Goal: Information Seeking & Learning: Learn about a topic

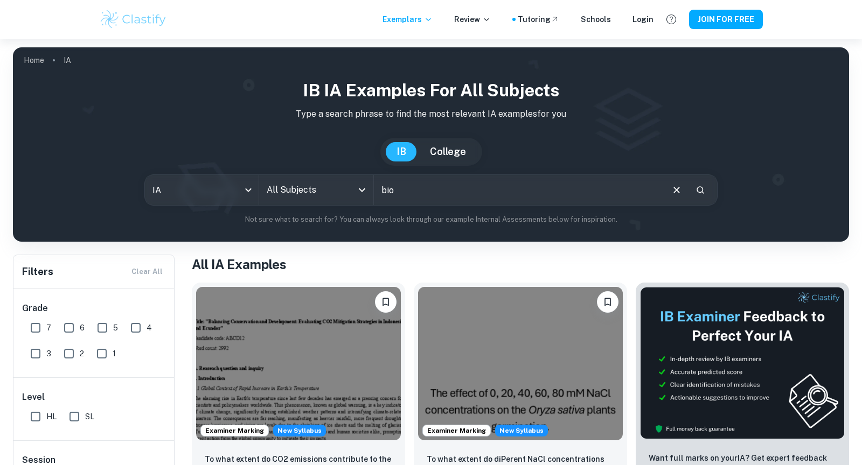
scroll to position [65, 0]
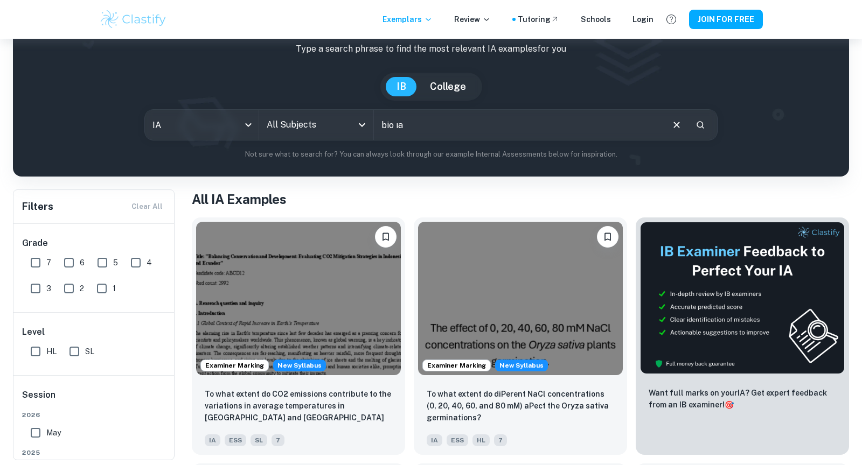
type input "bio ıa"
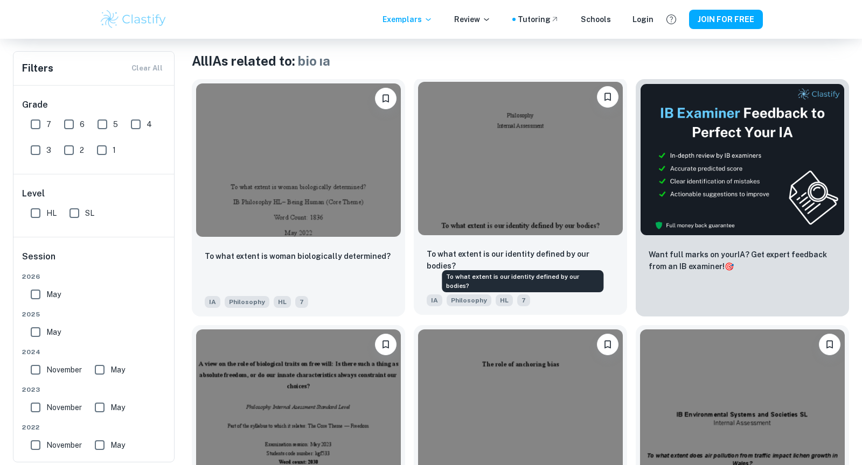
scroll to position [206, 0]
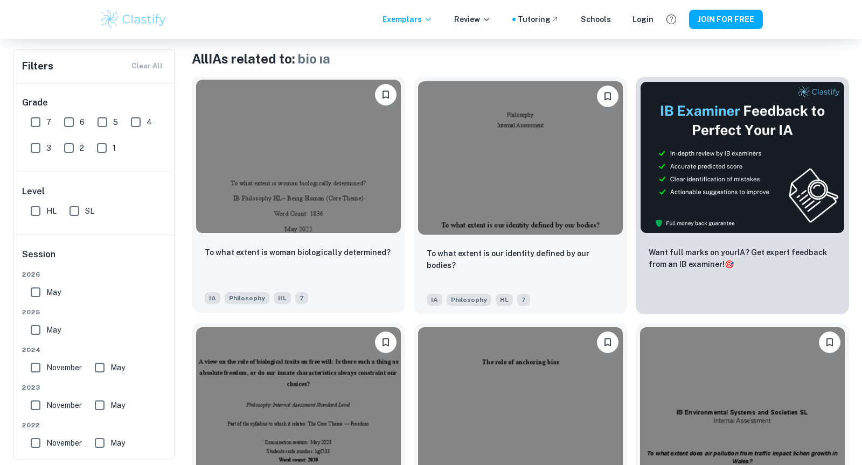
click at [305, 144] on img at bounding box center [298, 157] width 205 height 154
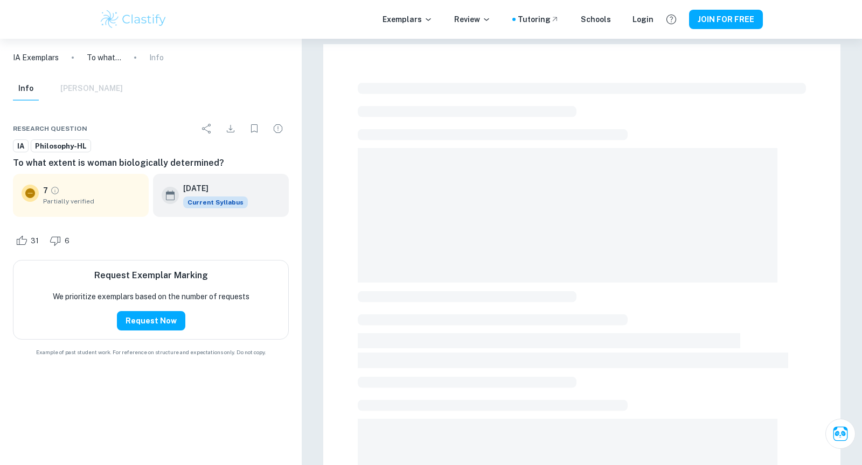
scroll to position [4, 0]
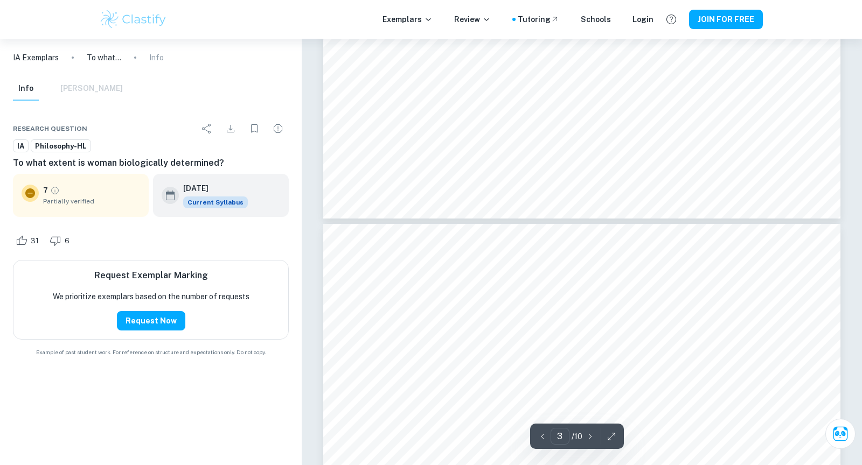
type input "4"
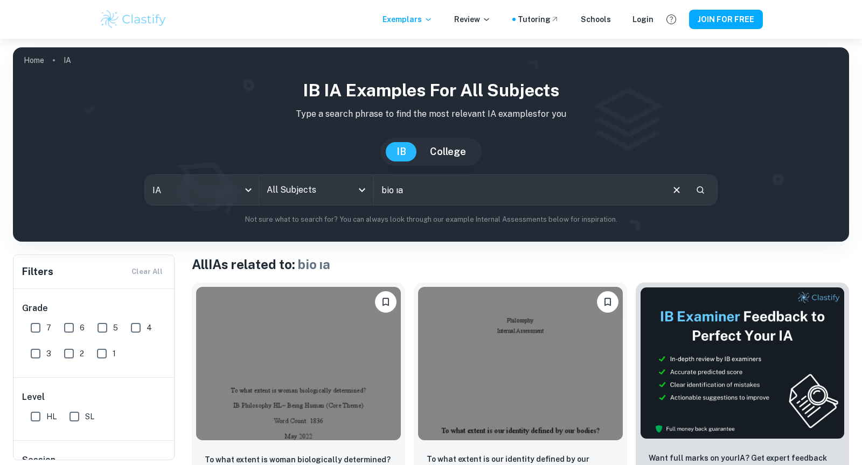
click at [468, 196] on input "bio ıa" at bounding box center [518, 190] width 288 height 30
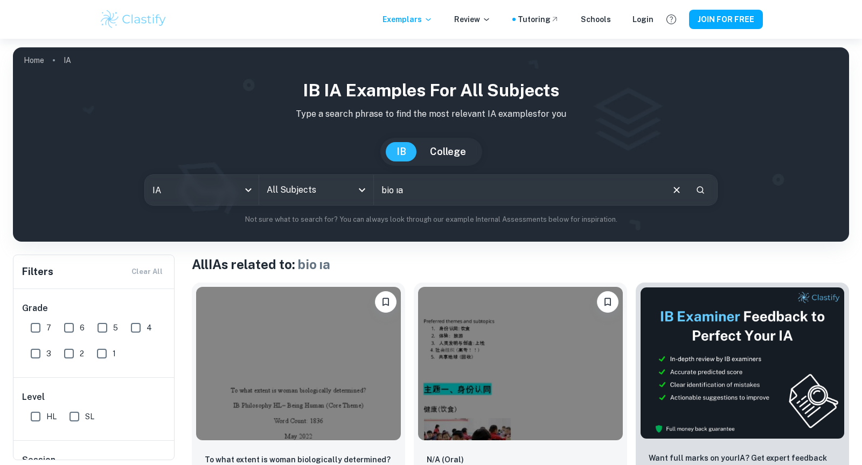
click at [427, 196] on input "bio ıa" at bounding box center [518, 190] width 288 height 30
type input "bio ıa hl"
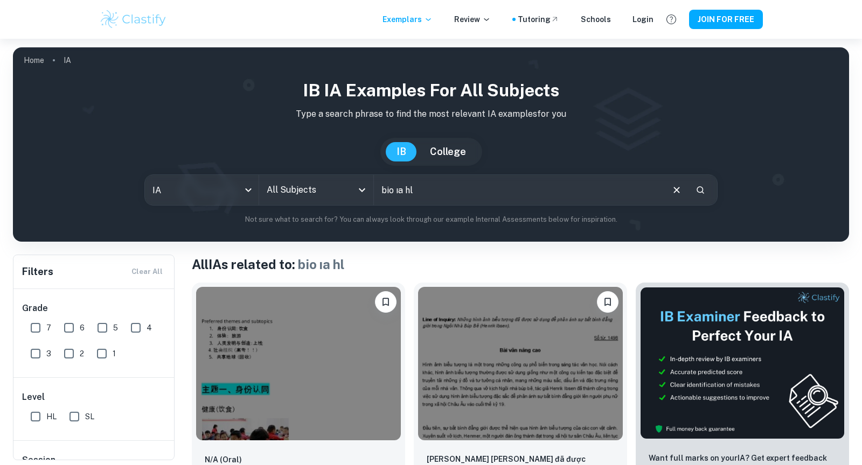
click at [518, 181] on input "bio ıa hl" at bounding box center [518, 190] width 288 height 30
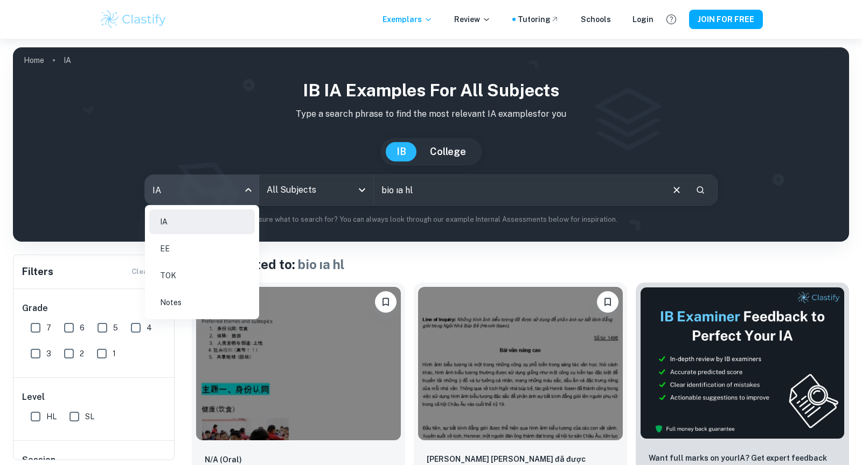
click at [198, 186] on body "We value your privacy We use cookies to enhance your browsing experience, serve…" at bounding box center [431, 271] width 862 height 465
click at [182, 224] on li "IA" at bounding box center [202, 222] width 106 height 25
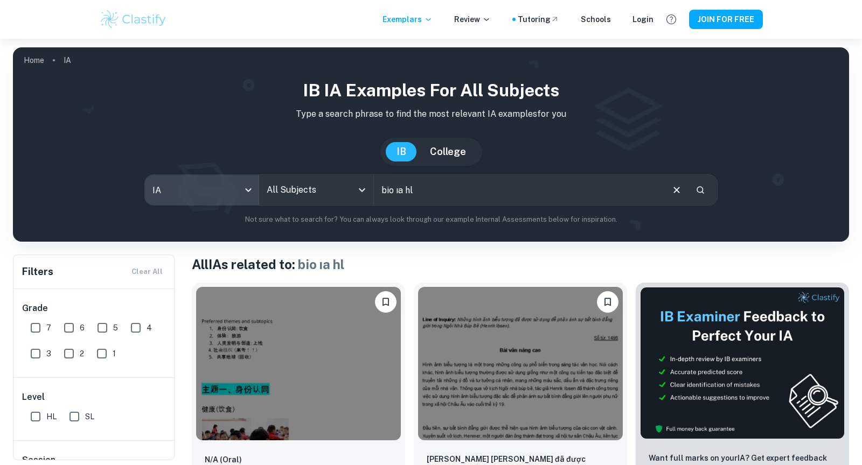
click at [38, 326] on input "7" at bounding box center [36, 328] width 22 height 22
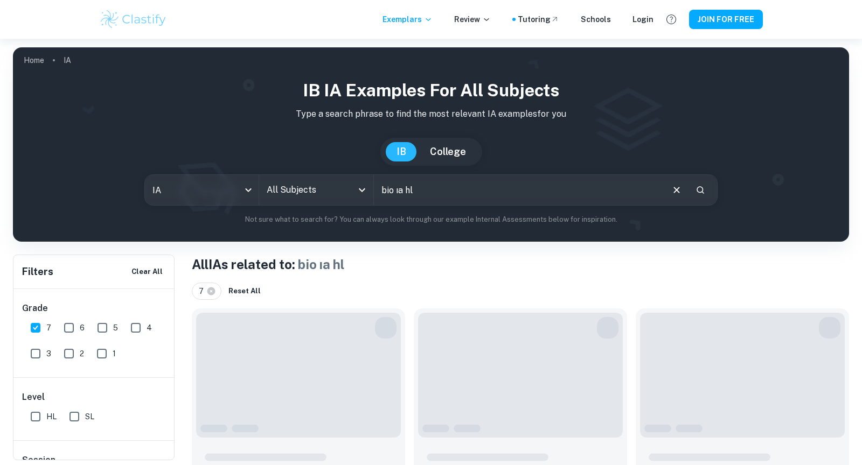
click at [37, 326] on input "7" at bounding box center [36, 328] width 22 height 22
checkbox input "false"
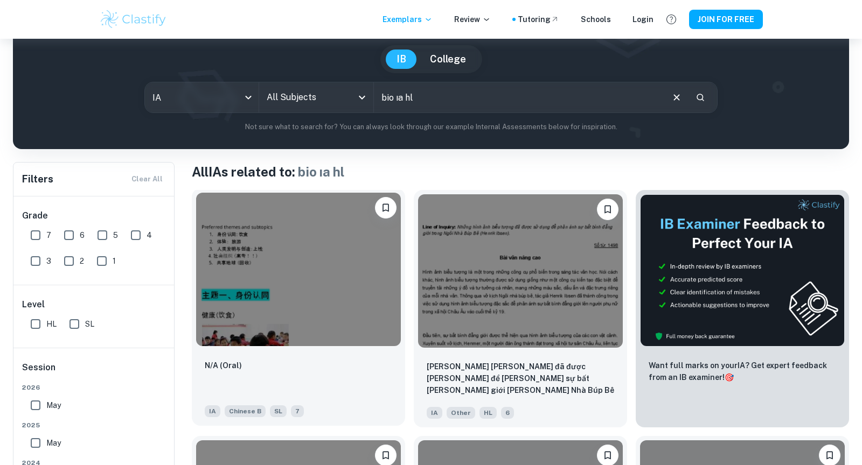
scroll to position [101, 0]
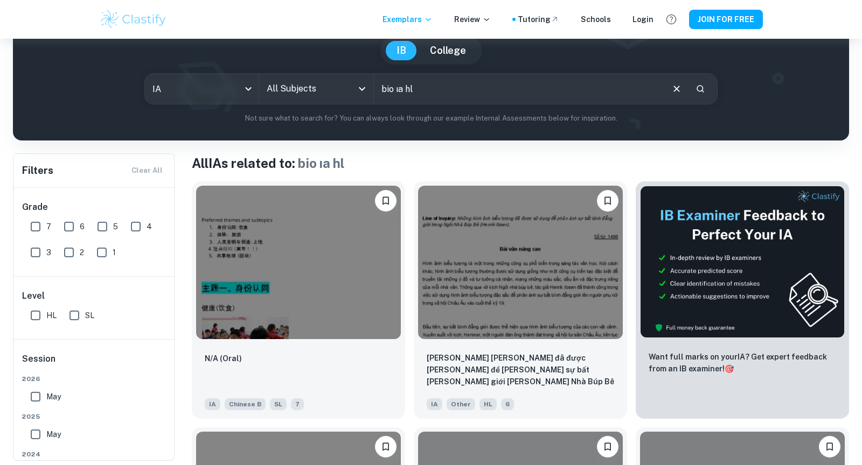
drag, startPoint x: 462, startPoint y: 82, endPoint x: 297, endPoint y: 82, distance: 164.8
click at [297, 82] on div "IA ia All Subjects All Subjects bio ıa hl ​" at bounding box center [430, 88] width 573 height 31
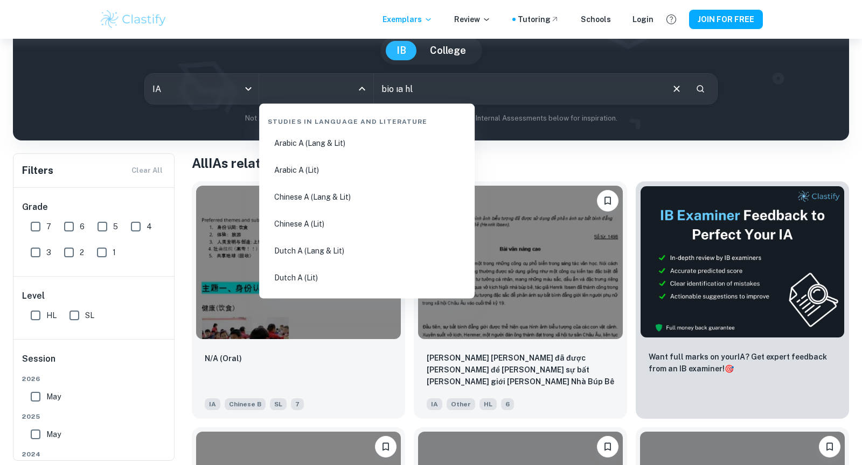
click at [323, 89] on input "All Subjects" at bounding box center [308, 89] width 88 height 20
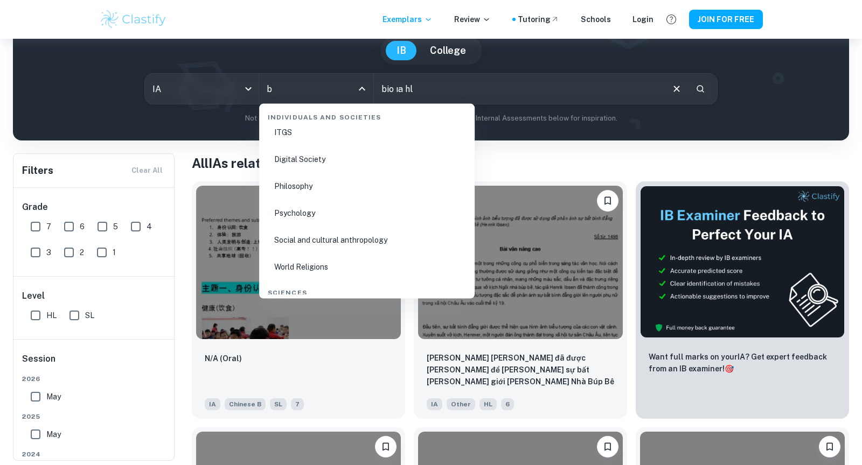
scroll to position [0, 0]
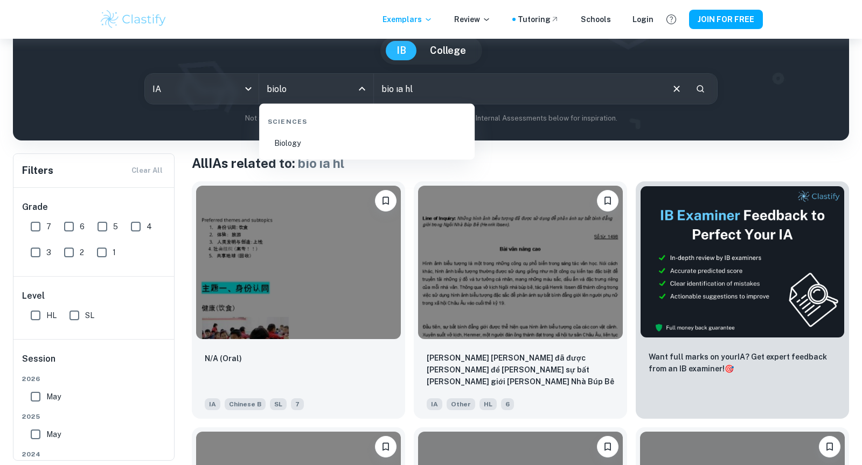
click at [303, 151] on li "Biology" at bounding box center [366, 143] width 207 height 25
type input "Biology"
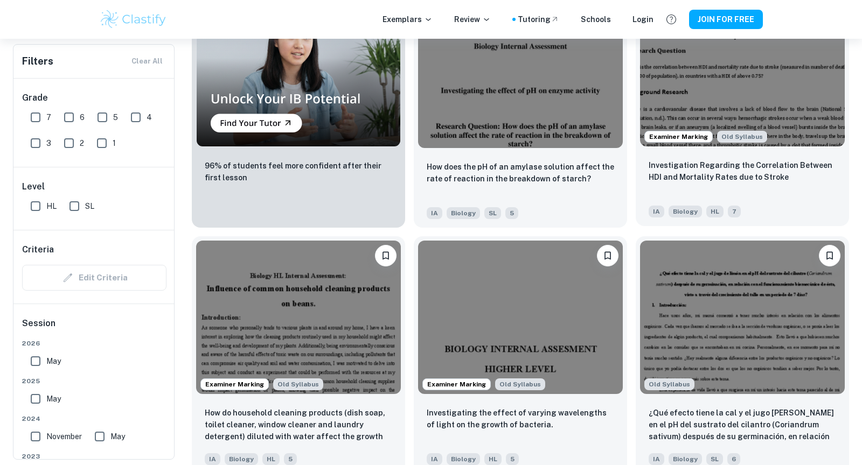
scroll to position [917, 0]
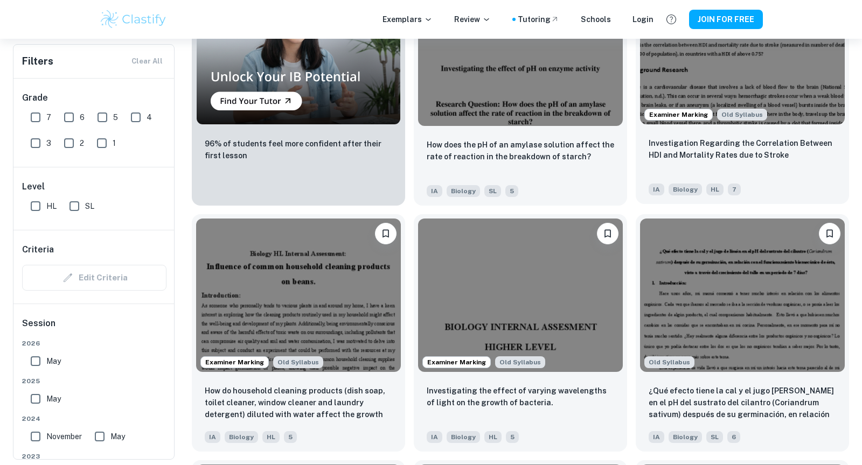
click at [683, 137] on p "Investigation Regarding the Correlation Between HDI and Mortality Rates due to …" at bounding box center [742, 149] width 187 height 24
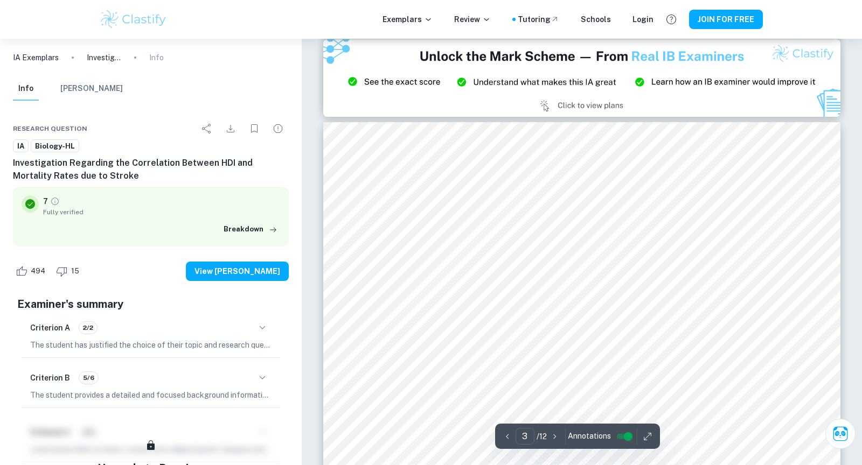
scroll to position [1580, 0]
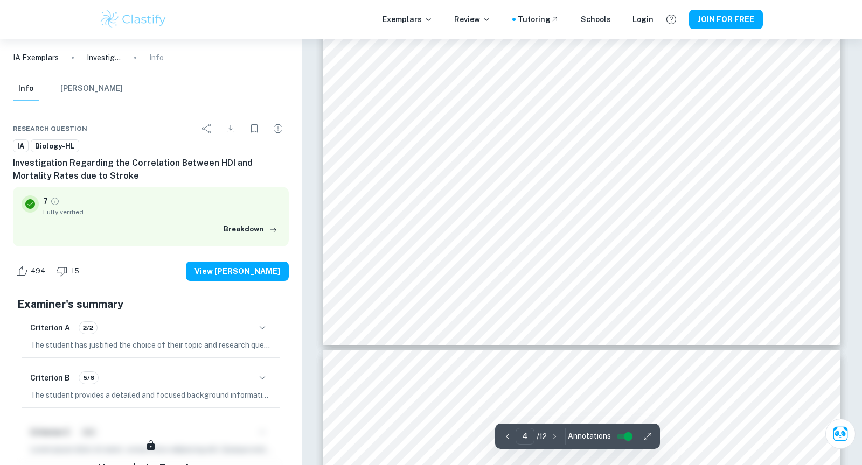
type input "5"
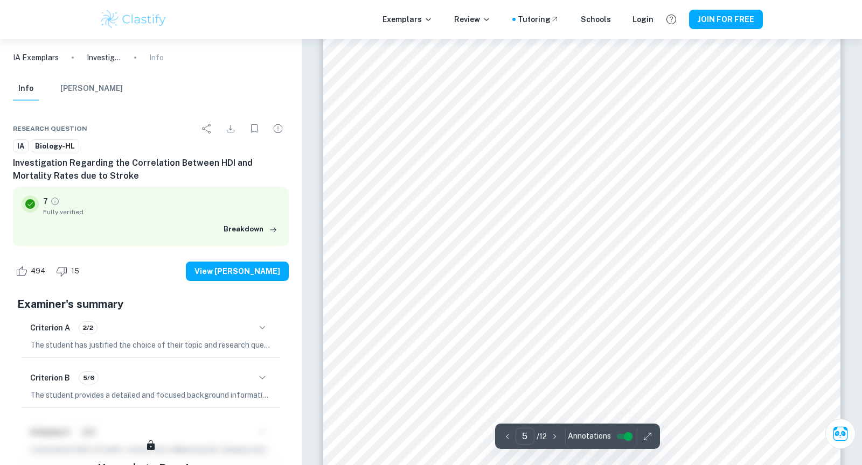
scroll to position [3287, 0]
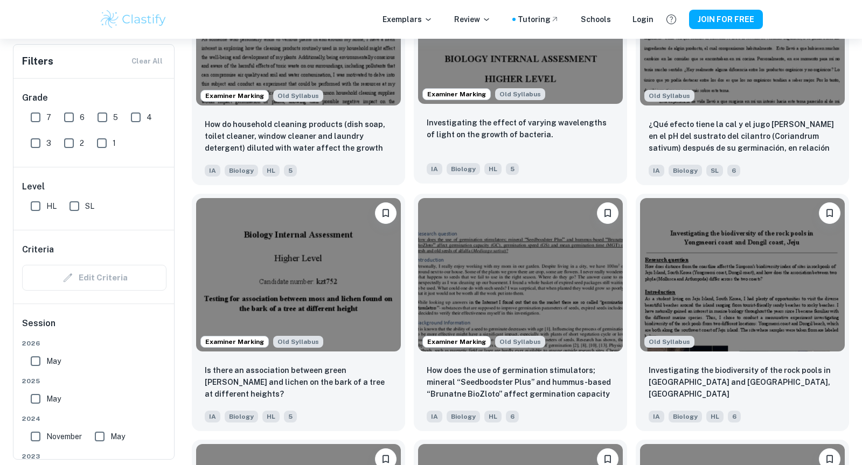
scroll to position [1184, 0]
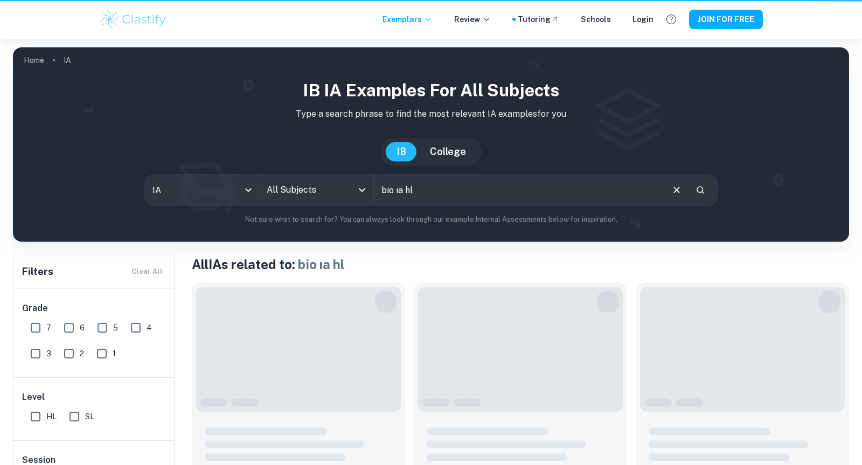
scroll to position [101, 0]
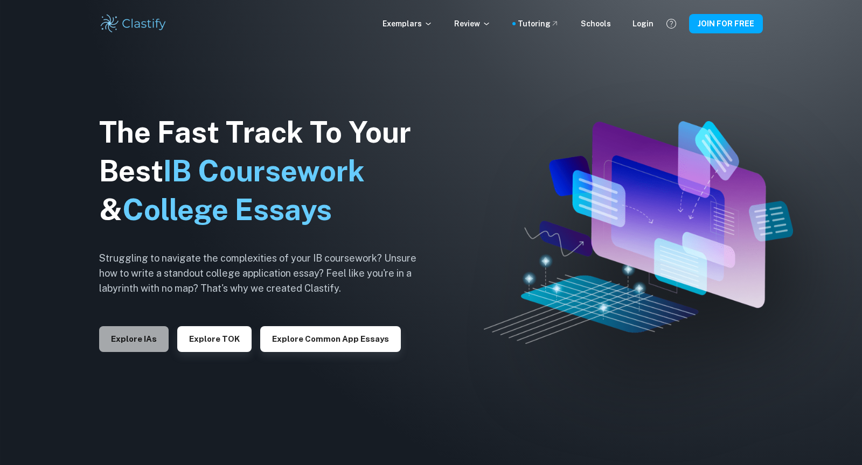
click at [151, 340] on button "Explore IAs" at bounding box center [133, 339] width 69 height 26
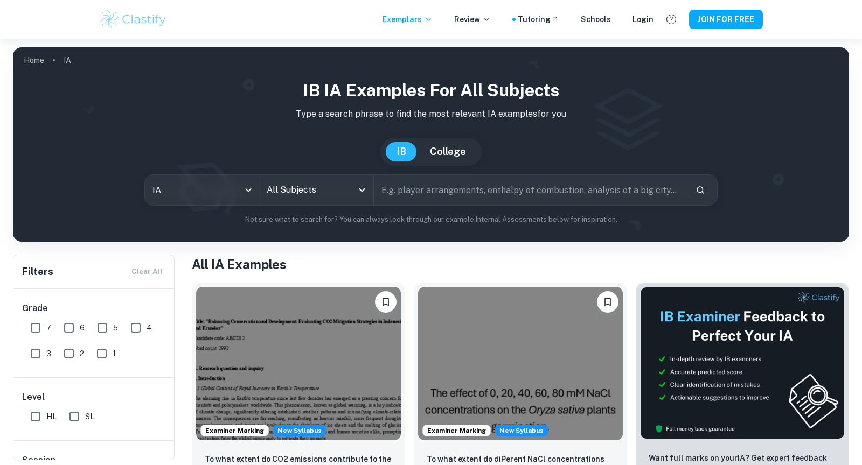
click at [294, 194] on input "All Subjects" at bounding box center [308, 190] width 88 height 20
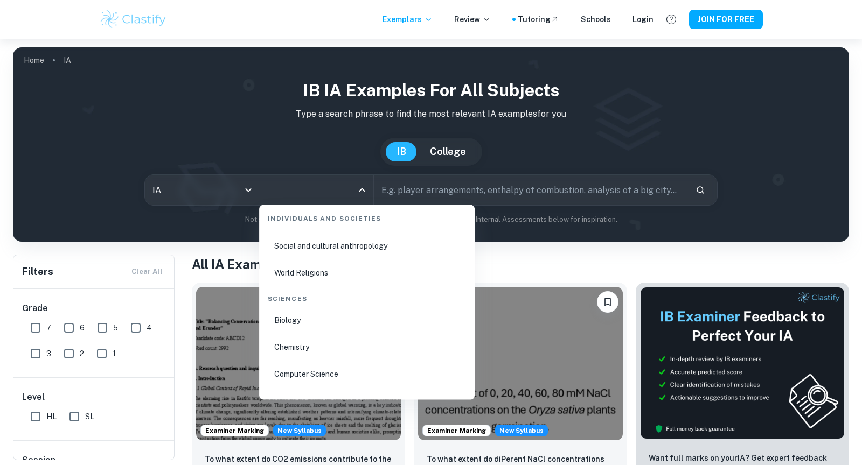
scroll to position [1623, 0]
click at [273, 298] on li "Biology" at bounding box center [366, 299] width 207 height 25
type input "Biology"
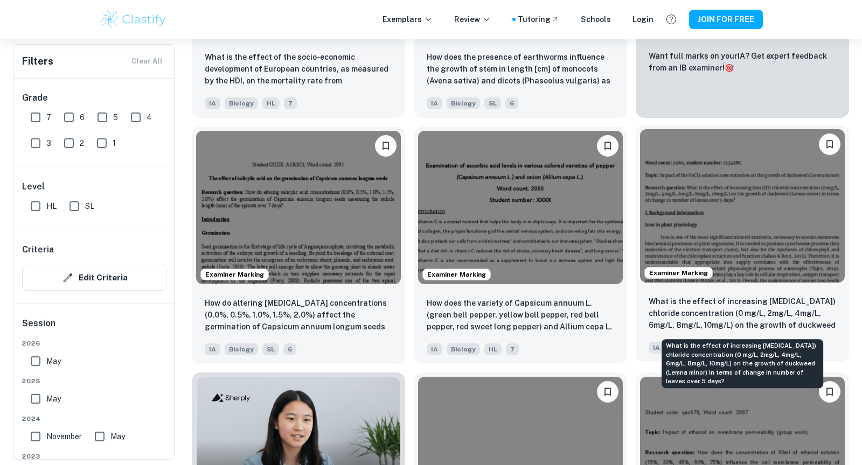
scroll to position [509, 0]
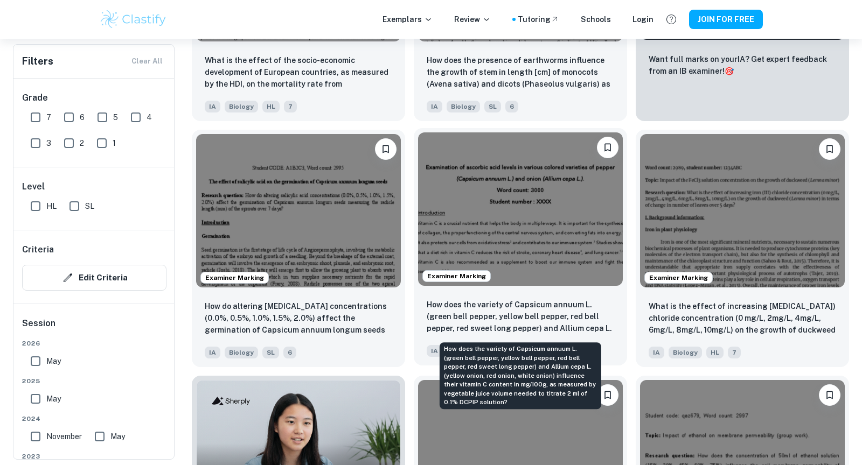
click at [514, 321] on p "How does the variety of Capsicum annuum L. (green bell pepper, yellow bell pepp…" at bounding box center [520, 317] width 187 height 37
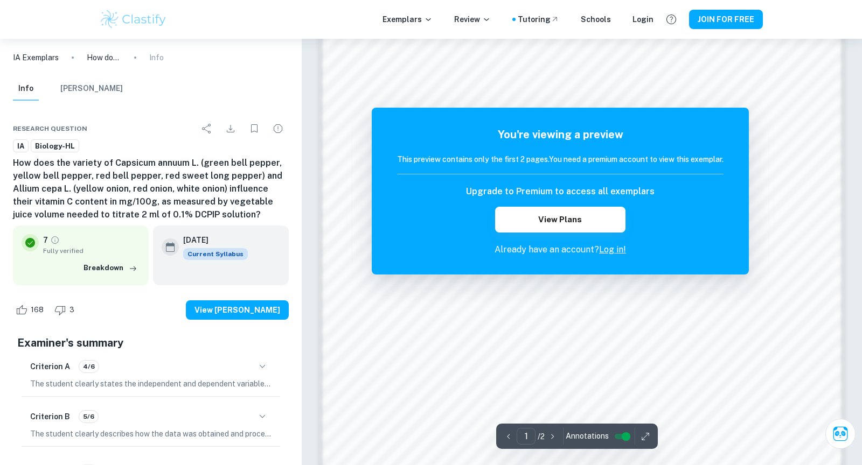
scroll to position [1126, 0]
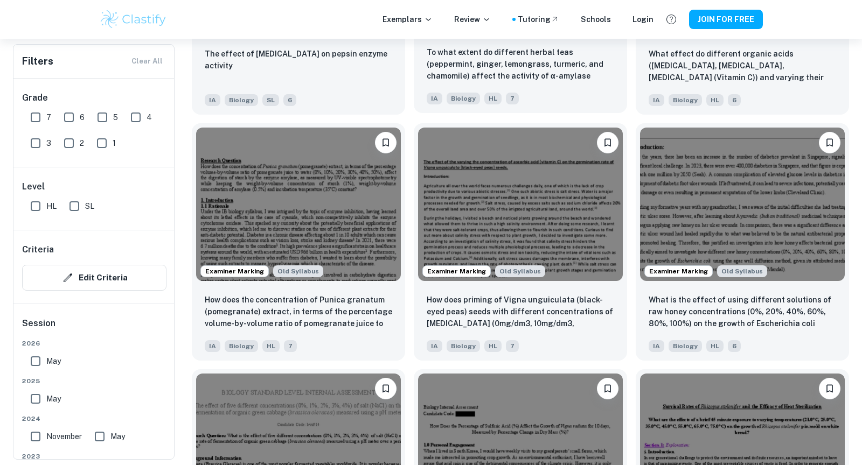
scroll to position [1269, 0]
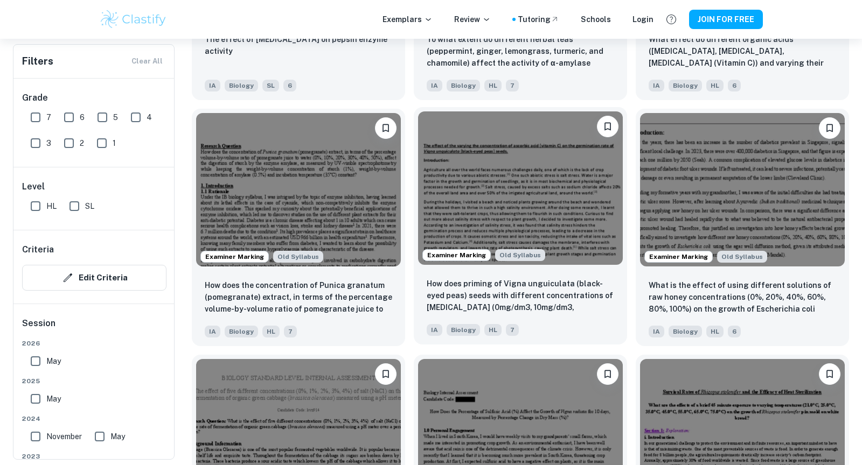
click at [576, 206] on img at bounding box center [520, 189] width 205 height 154
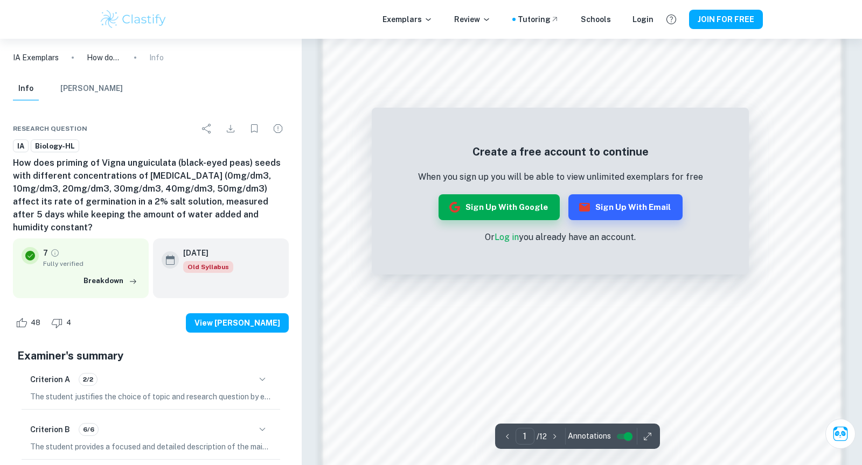
scroll to position [1125, 0]
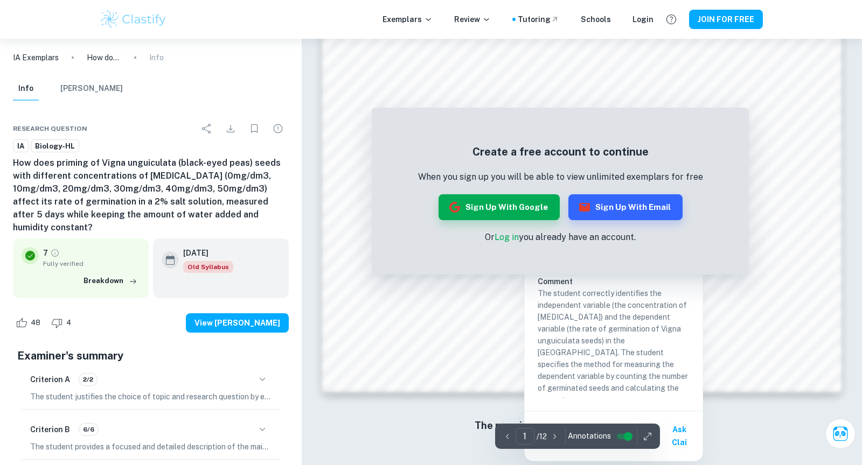
click at [560, 215] on div "Sign up with Google Sign up with Email" at bounding box center [560, 207] width 285 height 26
click at [547, 214] on button "Sign up with Google" at bounding box center [498, 207] width 121 height 26
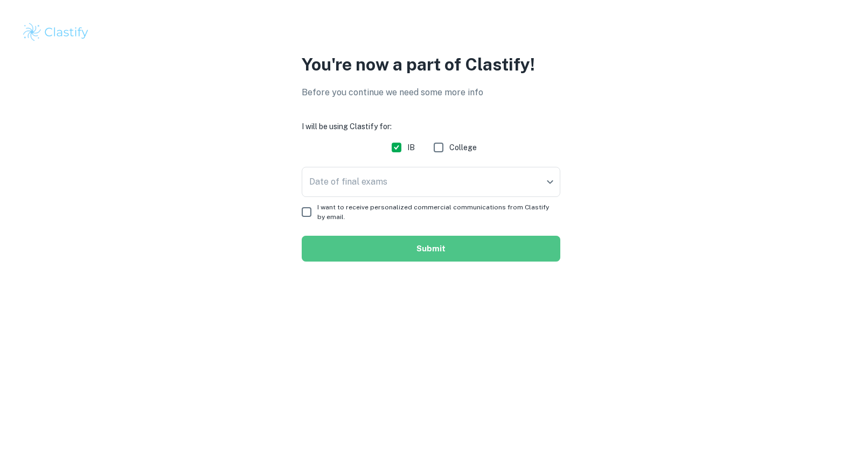
click at [441, 245] on button "Submit" at bounding box center [431, 249] width 259 height 26
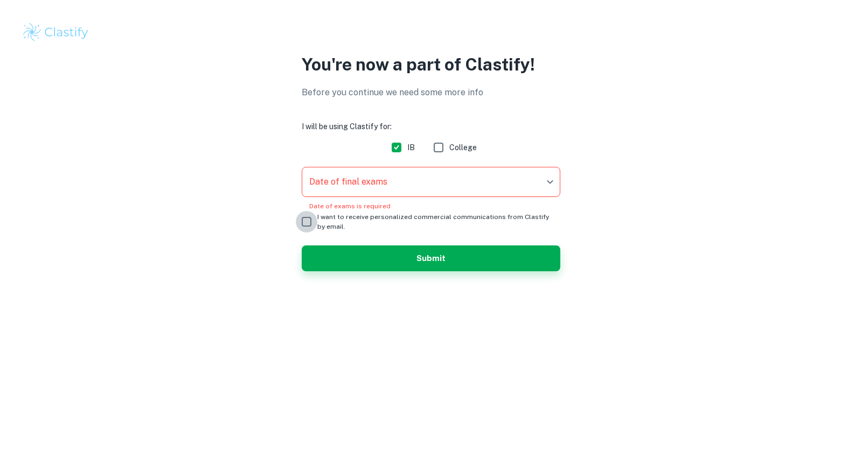
click at [302, 219] on input "I want to receive personalized commercial communications from Clastify by email." at bounding box center [307, 222] width 22 height 22
checkbox input "true"
click at [365, 185] on body "We value your privacy We use cookies to enhance your browsing experience, serve…" at bounding box center [431, 232] width 862 height 465
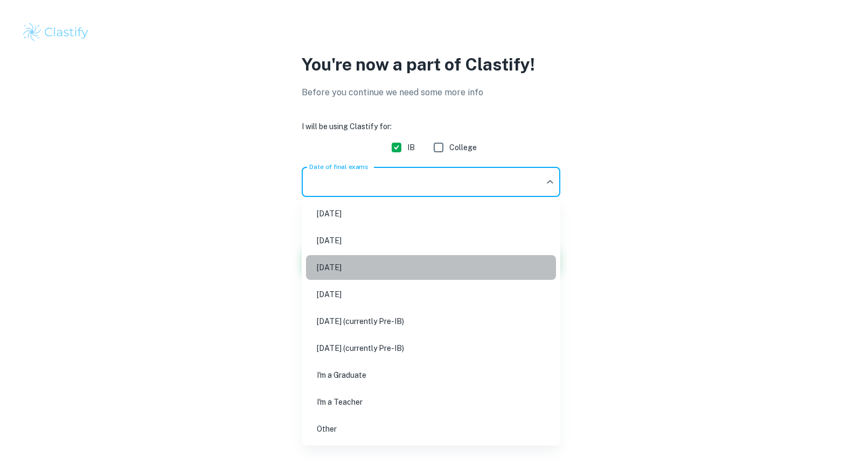
click at [379, 262] on li "[DATE]" at bounding box center [431, 267] width 250 height 25
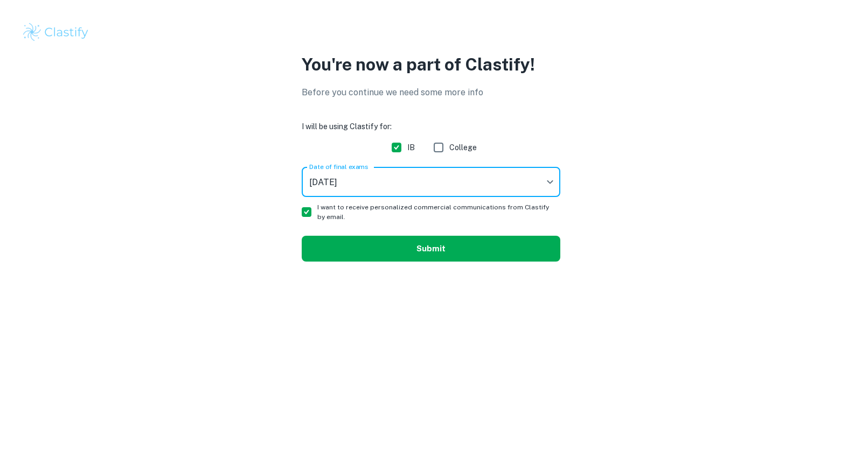
click at [394, 255] on button "Submit" at bounding box center [431, 249] width 259 height 26
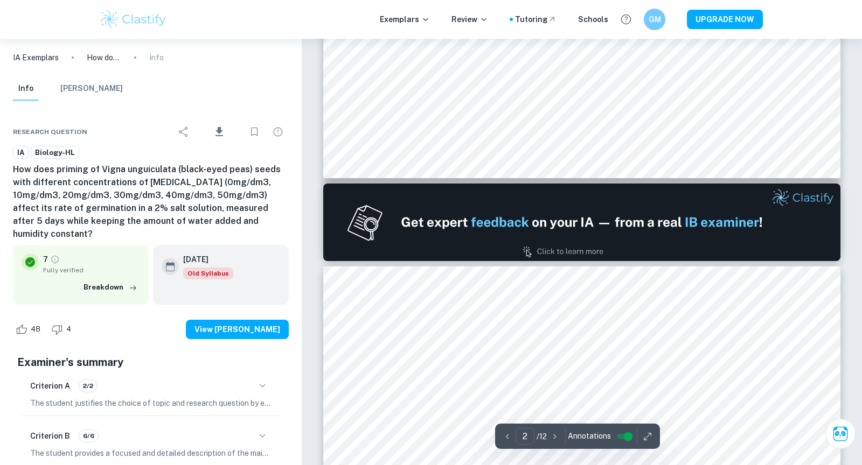
type input "1"
